Goal: Find contact information: Find contact information

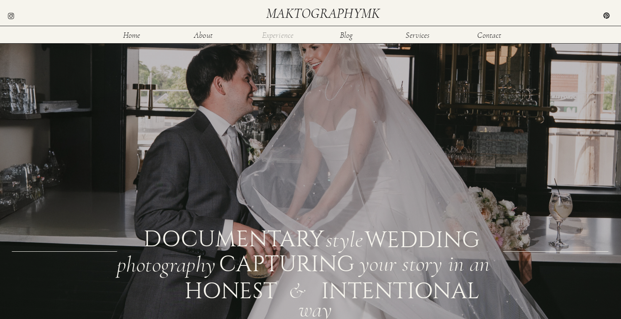
click at [283, 36] on nav "Experience" at bounding box center [277, 34] width 33 height 7
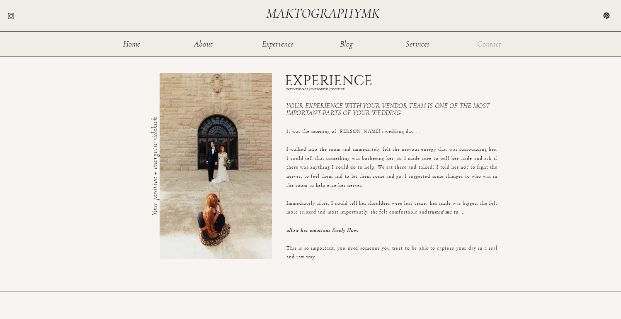
click at [489, 44] on nav "Contact" at bounding box center [489, 43] width 27 height 7
